Goal: Check status: Check status

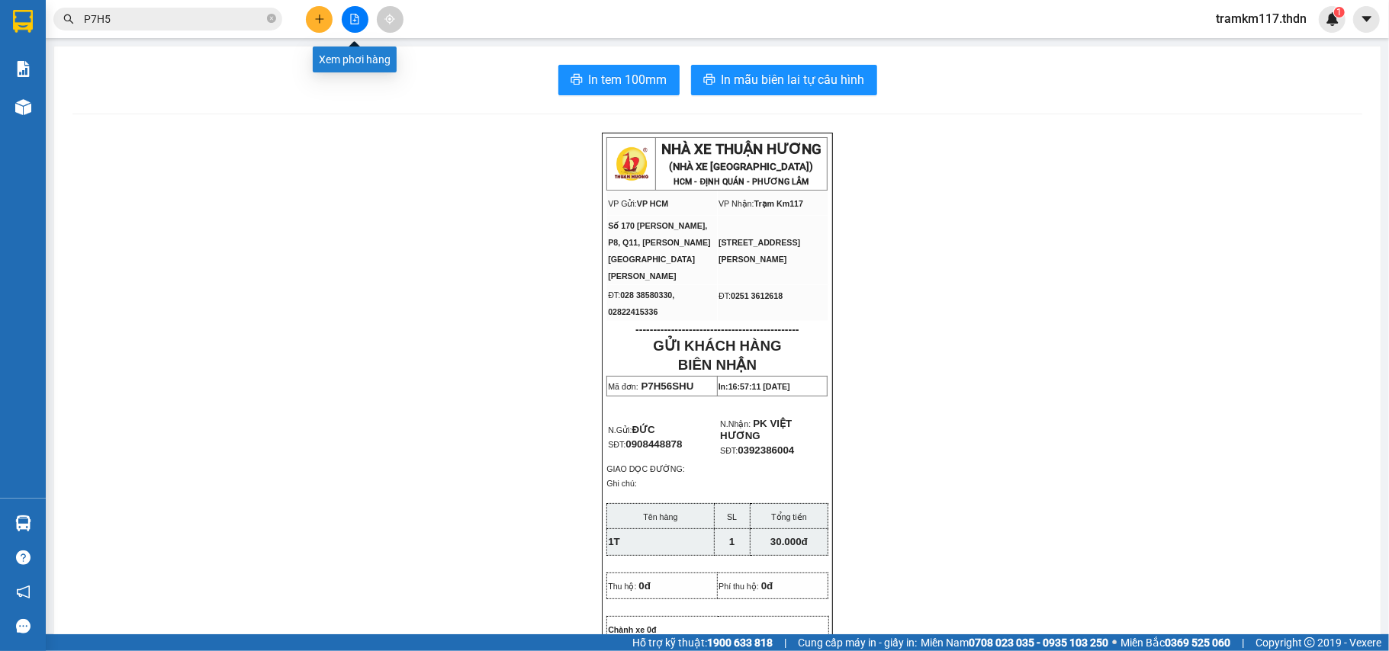
click at [352, 14] on icon "file-add" at bounding box center [354, 19] width 11 height 11
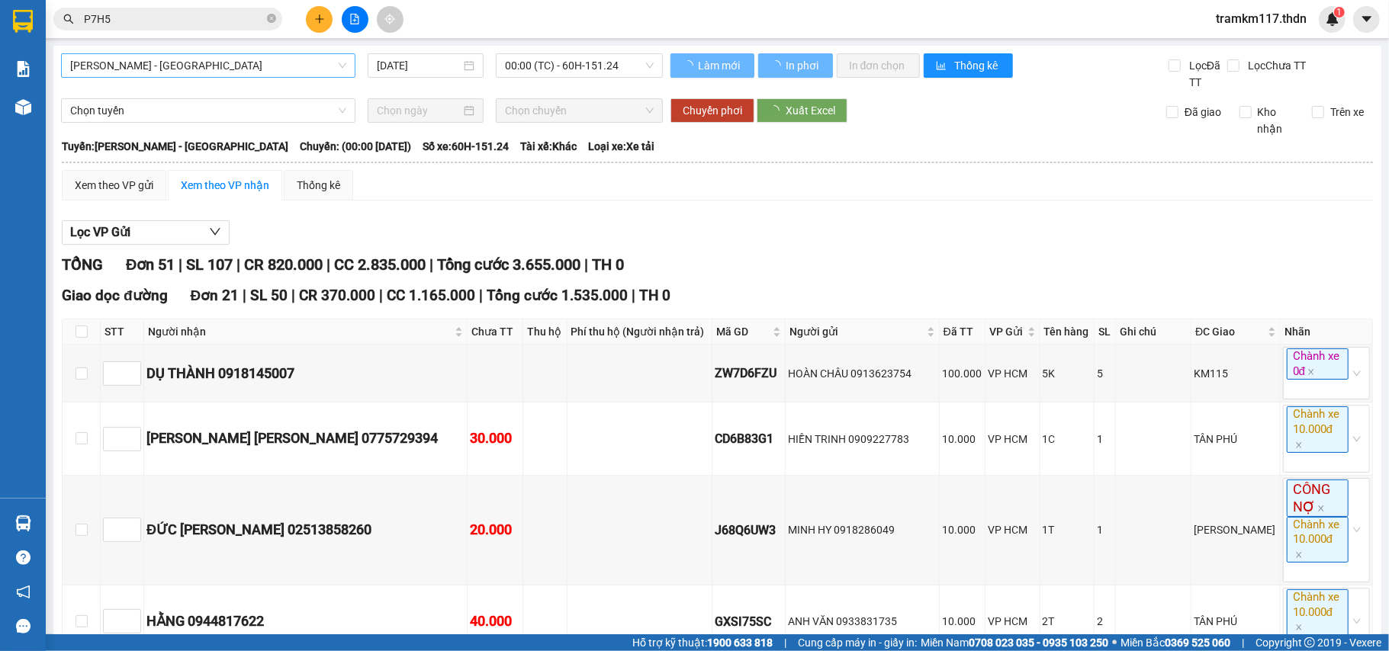
click at [226, 65] on span "[PERSON_NAME] - [GEOGRAPHIC_DATA]" at bounding box center [208, 65] width 276 height 23
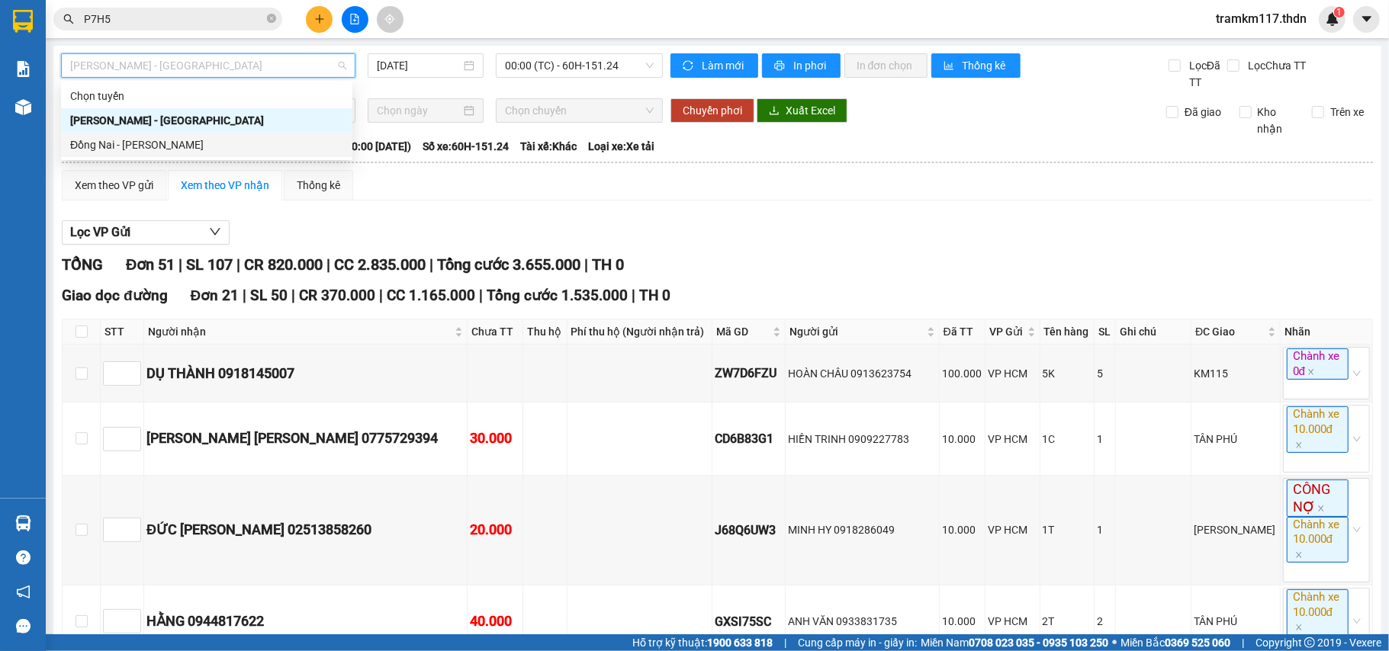
click at [159, 144] on div "Đồng Nai - [PERSON_NAME]" at bounding box center [206, 144] width 273 height 17
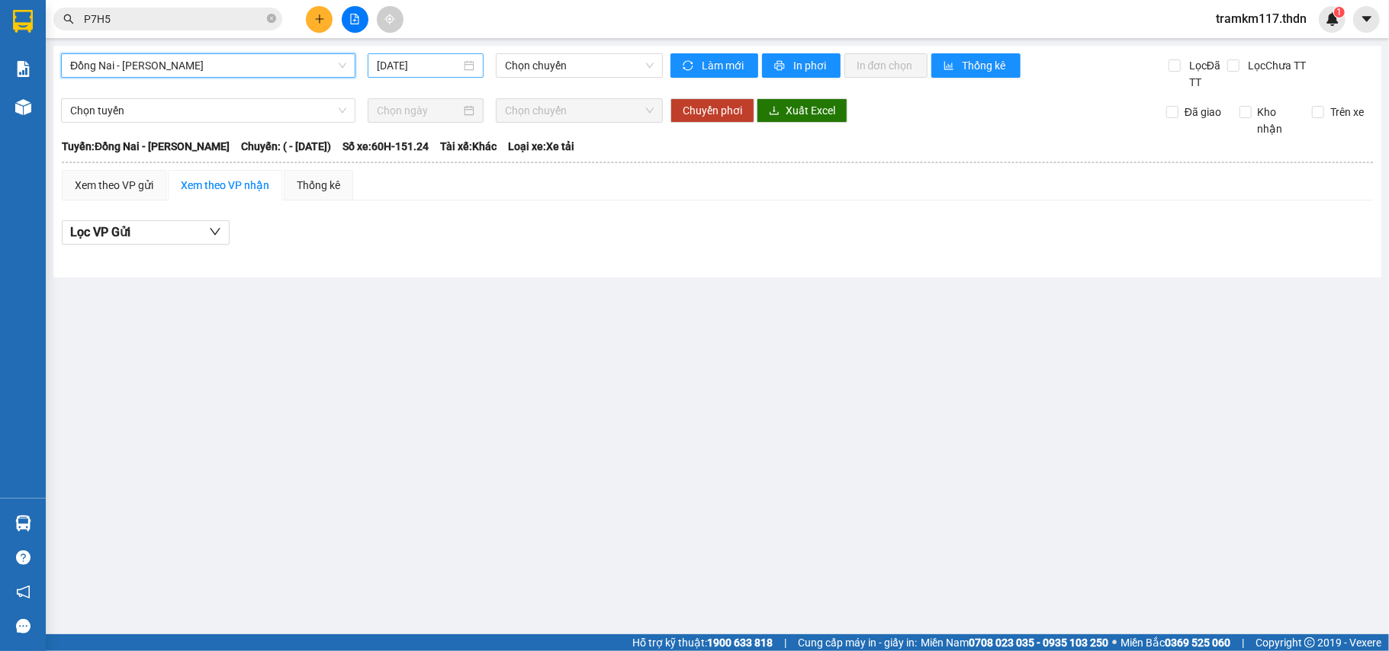
click at [404, 62] on input "[DATE]" at bounding box center [419, 65] width 84 height 17
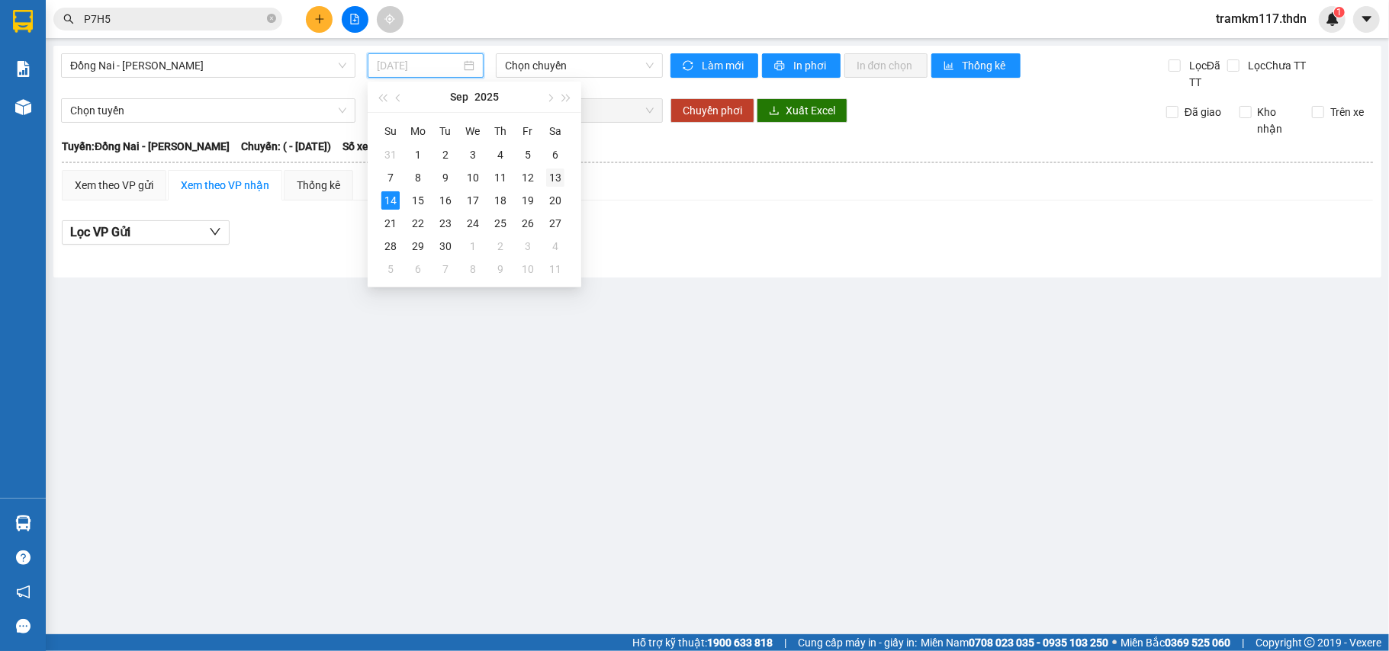
click at [553, 175] on div "13" at bounding box center [555, 178] width 18 height 18
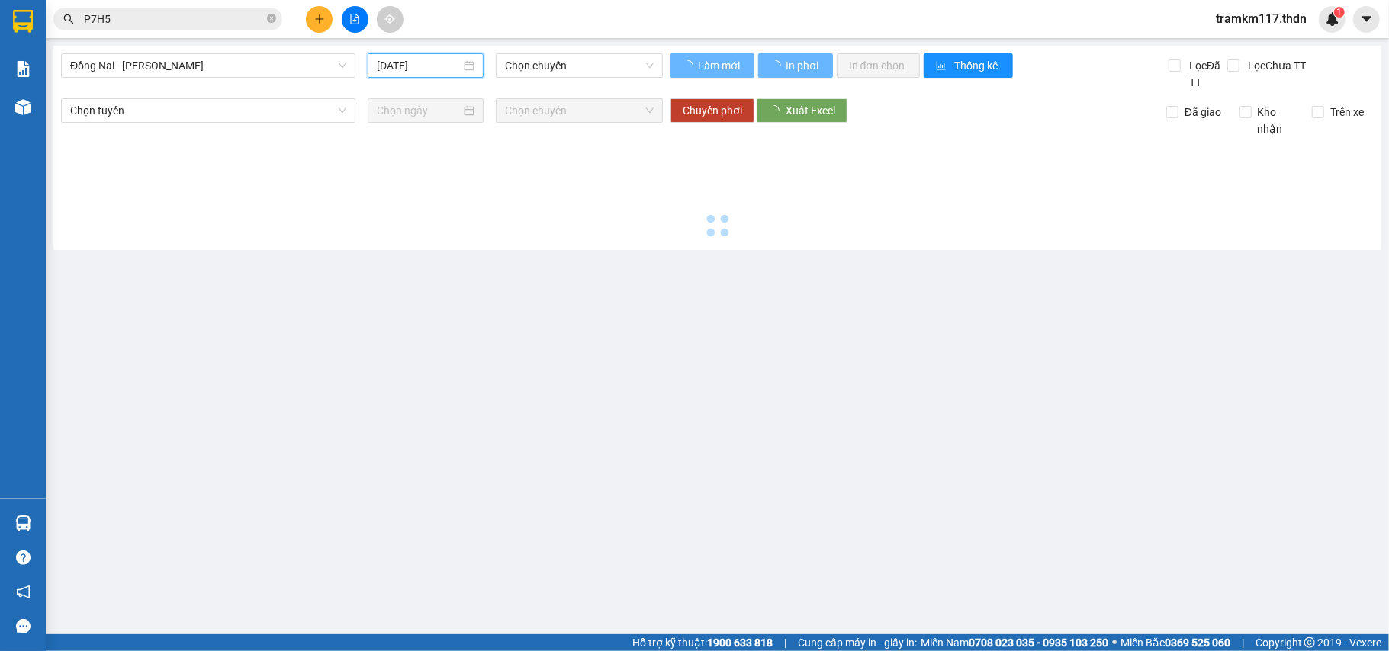
type input "[DATE]"
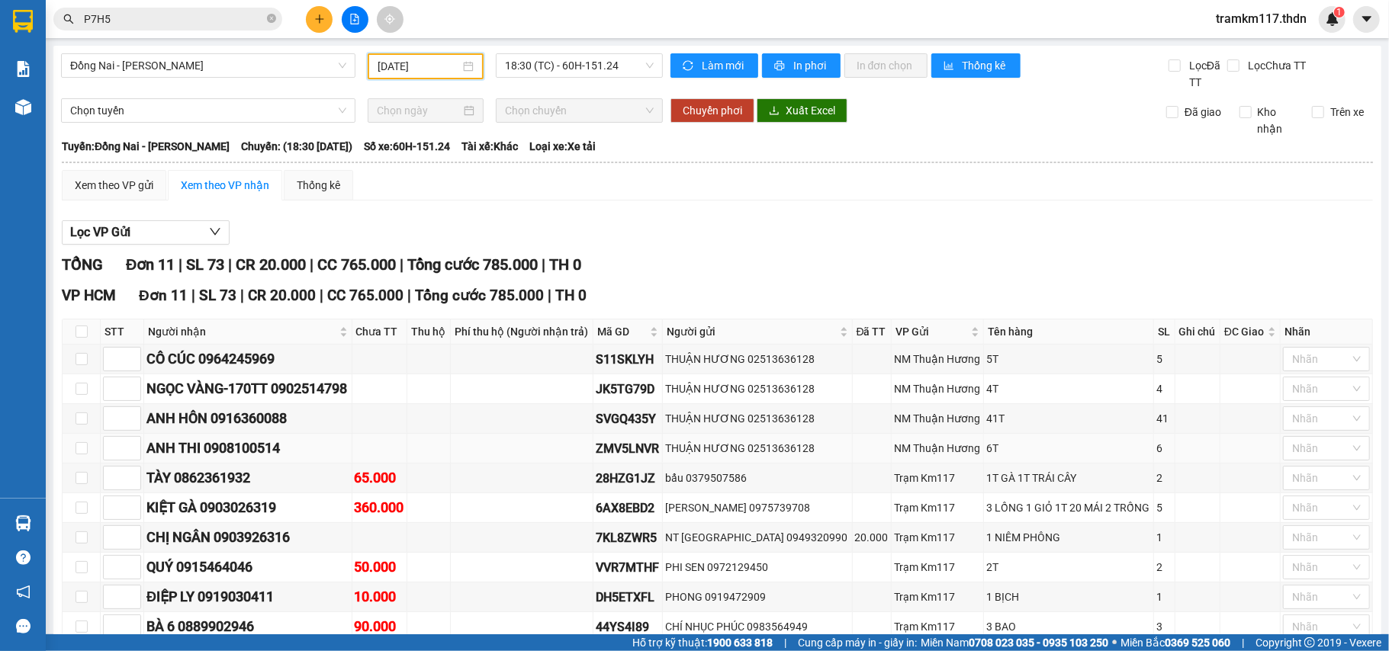
scroll to position [160, 0]
